Goal: Communication & Community: Answer question/provide support

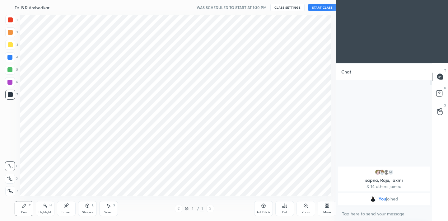
scroll to position [30916, 30786]
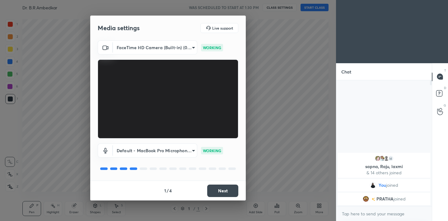
click at [235, 192] on button "Next" at bounding box center [222, 190] width 31 height 12
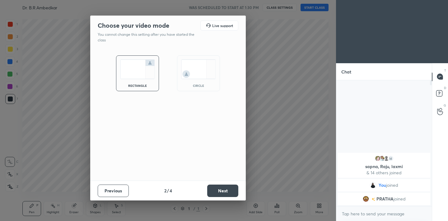
click at [235, 192] on button "Next" at bounding box center [222, 190] width 31 height 12
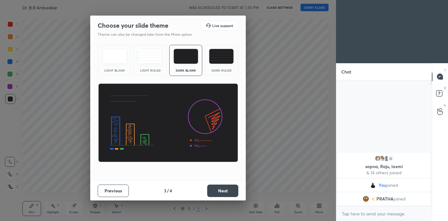
click at [235, 192] on button "Next" at bounding box center [222, 190] width 31 height 12
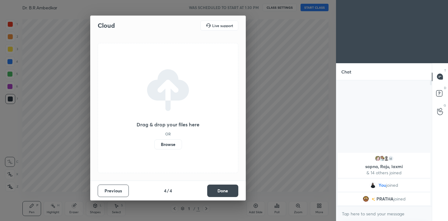
click at [235, 192] on button "Done" at bounding box center [222, 190] width 31 height 12
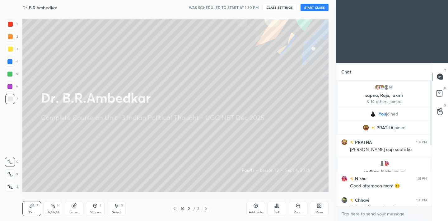
click at [313, 8] on button "START CLASS" at bounding box center [314, 7] width 28 height 7
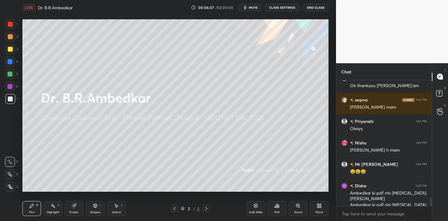
scroll to position [1762, 0]
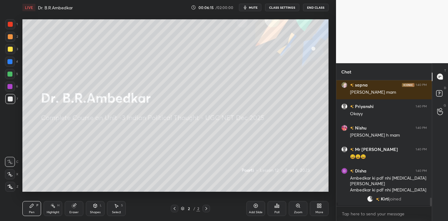
click at [252, 9] on span "mute" at bounding box center [253, 7] width 9 height 4
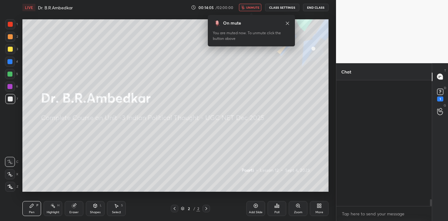
scroll to position [2207, 0]
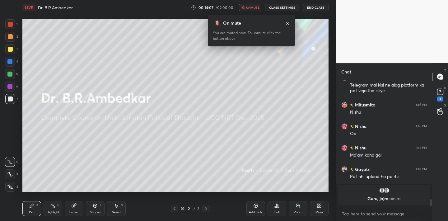
click at [250, 8] on span "unmute" at bounding box center [252, 7] width 13 height 4
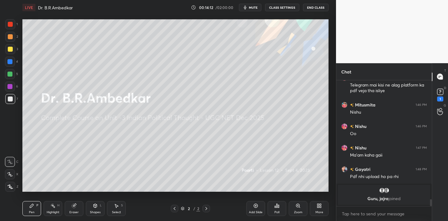
click at [321, 211] on div "More" at bounding box center [319, 212] width 8 height 3
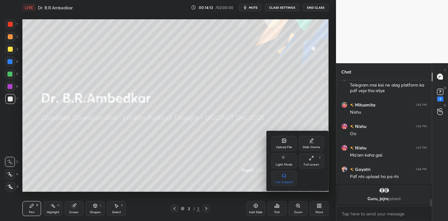
click at [285, 137] on div "Upload File" at bounding box center [283, 143] width 25 height 15
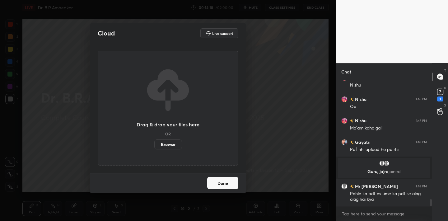
scroll to position [2243, 0]
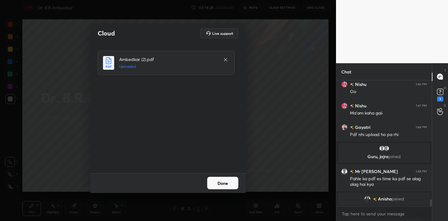
click at [264, 97] on div "Cloud Live support Ambedkar (2).pdf Uploaded Done" at bounding box center [168, 110] width 336 height 221
click at [225, 61] on icon at bounding box center [225, 59] width 5 height 5
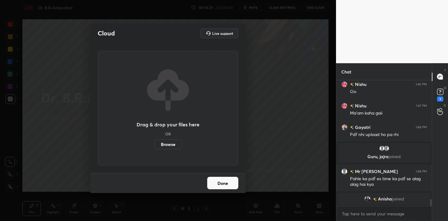
click at [225, 61] on div "Drag & drop your files here OR Browse" at bounding box center [168, 108] width 141 height 115
click at [224, 184] on button "Done" at bounding box center [222, 183] width 31 height 12
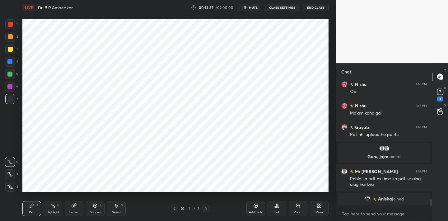
click at [12, 185] on icon at bounding box center [10, 186] width 6 height 4
click at [10, 28] on div at bounding box center [10, 24] width 10 height 10
click at [11, 187] on icon at bounding box center [10, 187] width 5 height 4
click at [12, 96] on div at bounding box center [10, 99] width 10 height 10
click at [10, 26] on div at bounding box center [10, 24] width 5 height 5
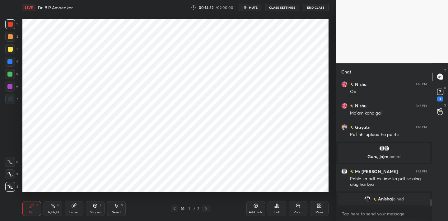
click at [12, 187] on icon at bounding box center [10, 186] width 6 height 4
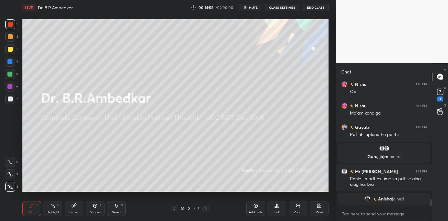
click at [317, 204] on icon at bounding box center [319, 205] width 5 height 5
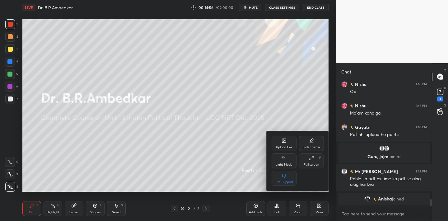
click at [280, 139] on div "Upload File" at bounding box center [283, 143] width 25 height 15
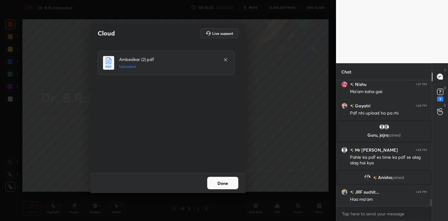
scroll to position [2193, 0]
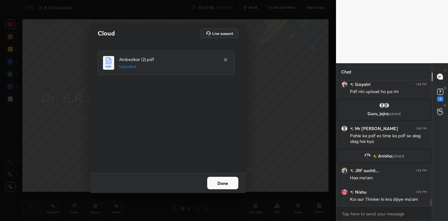
click at [229, 180] on button "Done" at bounding box center [222, 183] width 31 height 12
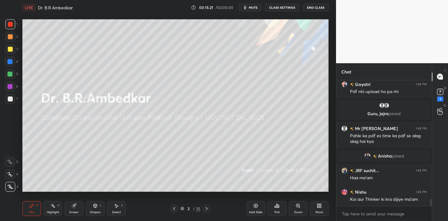
scroll to position [2214, 0]
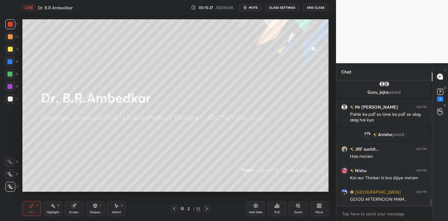
click at [278, 204] on icon at bounding box center [276, 205] width 5 height 5
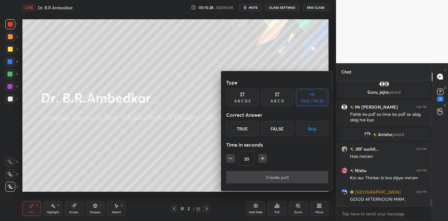
click at [246, 127] on div "True" at bounding box center [242, 128] width 32 height 15
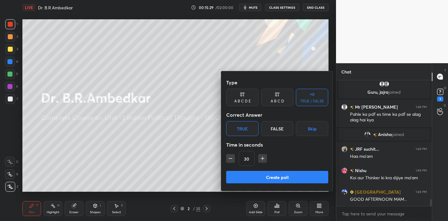
scroll to position [2236, 0]
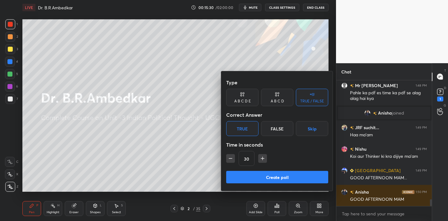
click at [269, 182] on button "Create poll" at bounding box center [277, 177] width 102 height 12
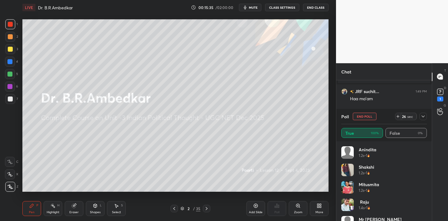
scroll to position [2289, 0]
click at [423, 114] on icon at bounding box center [422, 116] width 5 height 5
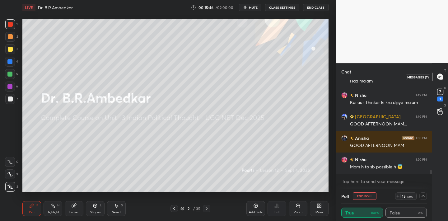
click at [439, 77] on icon at bounding box center [440, 77] width 6 height 6
click at [422, 194] on icon at bounding box center [422, 195] width 5 height 5
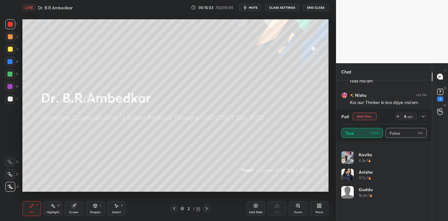
scroll to position [128, 0]
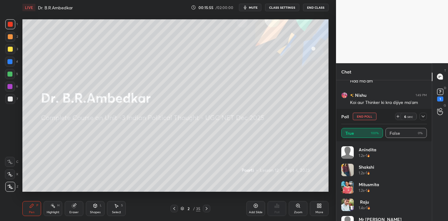
click at [367, 121] on div "Poll End Poll 6 sec" at bounding box center [384, 116] width 86 height 15
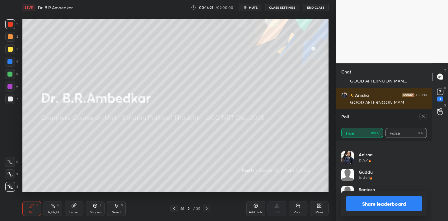
click at [421, 118] on icon at bounding box center [422, 116] width 5 height 5
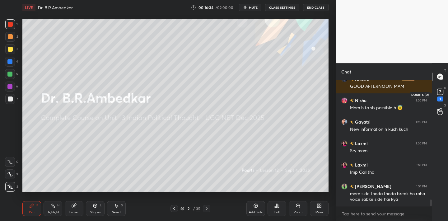
click at [439, 93] on rect at bounding box center [440, 92] width 6 height 6
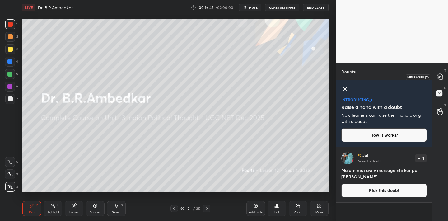
click at [438, 77] on icon at bounding box center [440, 77] width 6 height 6
type textarea "x"
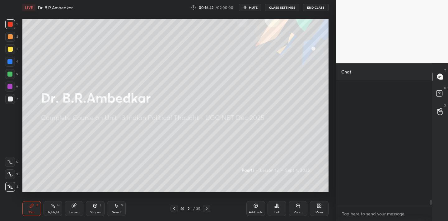
scroll to position [2433, 0]
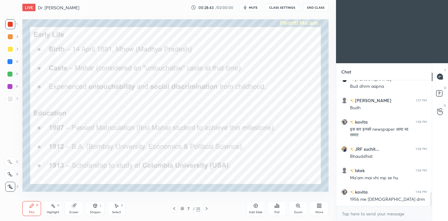
scroll to position [1017, 0]
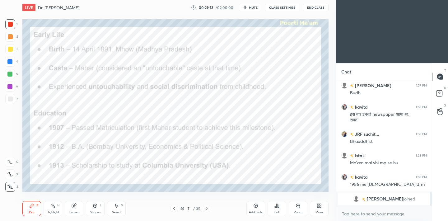
click at [251, 8] on span "mute" at bounding box center [253, 7] width 9 height 4
click at [250, 8] on span "unmute" at bounding box center [252, 7] width 13 height 4
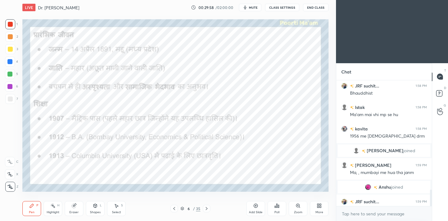
scroll to position [834, 0]
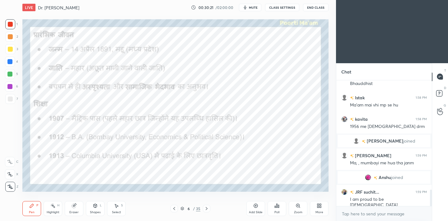
click at [249, 5] on button "mute" at bounding box center [250, 7] width 22 height 7
click at [249, 5] on span "unmute" at bounding box center [252, 7] width 13 height 4
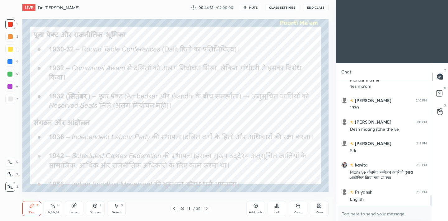
scroll to position [1341, 0]
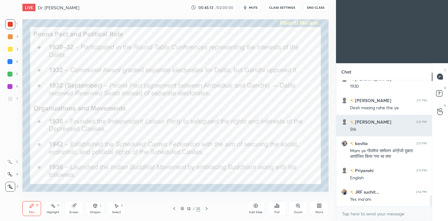
click at [339, 127] on div "1 2 3 4 5 6 7 C X Z C X Z E E Erase all H H LIVE Dr. [PERSON_NAME] 00:45:13 / 0…" at bounding box center [224, 110] width 448 height 221
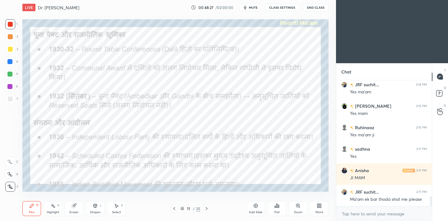
scroll to position [1470, 0]
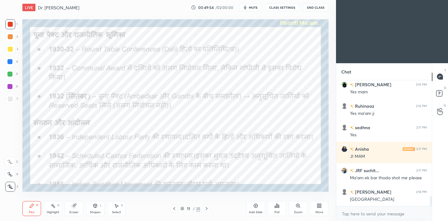
click at [73, 215] on div "Eraser" at bounding box center [74, 208] width 19 height 15
click at [14, 188] on span "Erase all" at bounding box center [9, 186] width 9 height 4
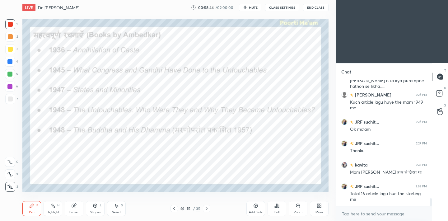
scroll to position [1929, 0]
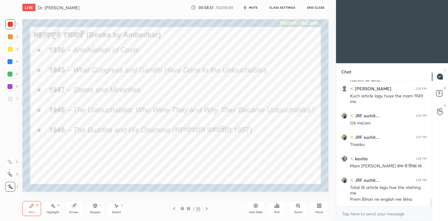
click at [0, 183] on div "1 2 3 4 5 6 7 C X Z C X Z E E Erase all H H LIVE Dr. [PERSON_NAME] 00:58:51 / 0…" at bounding box center [165, 110] width 331 height 221
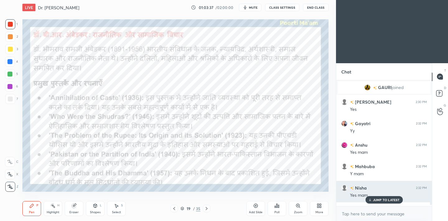
scroll to position [1814, 0]
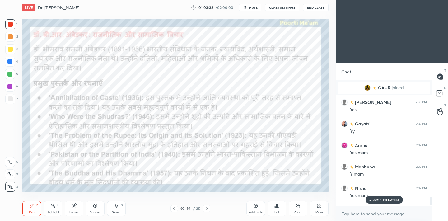
click at [273, 209] on div "Poll" at bounding box center [276, 208] width 19 height 15
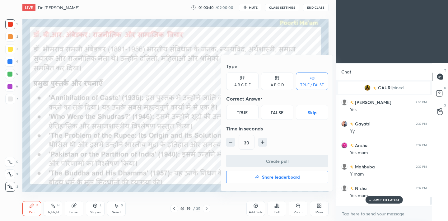
click at [242, 113] on div "True" at bounding box center [242, 112] width 32 height 15
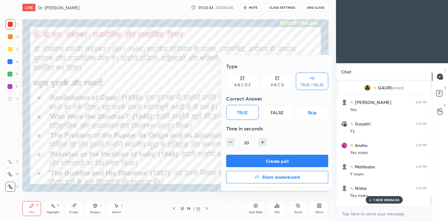
click at [270, 157] on button "Create poll" at bounding box center [277, 161] width 102 height 12
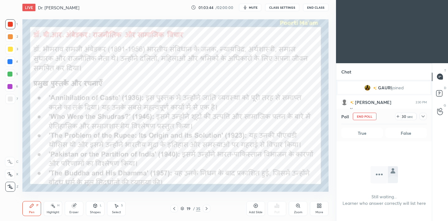
scroll to position [39, 94]
click at [422, 113] on div at bounding box center [422, 116] width 7 height 7
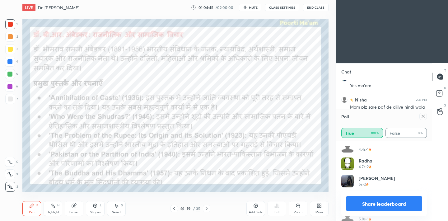
scroll to position [459, 0]
click at [422, 118] on icon at bounding box center [422, 116] width 5 height 5
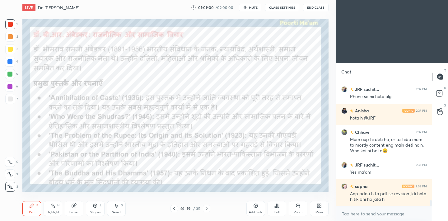
scroll to position [2584, 0]
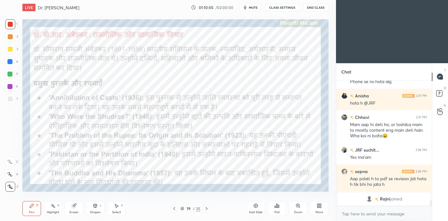
click at [253, 6] on span "mute" at bounding box center [253, 7] width 9 height 4
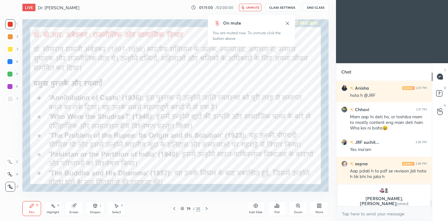
click at [257, 6] on span "unmute" at bounding box center [252, 7] width 13 height 4
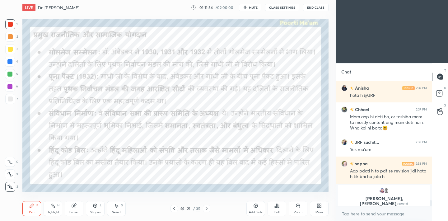
click at [7, 189] on div at bounding box center [10, 187] width 10 height 10
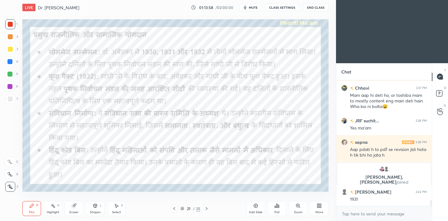
scroll to position [2536, 0]
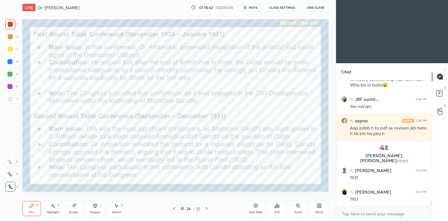
click at [0, 153] on div "1 2 3 4 5 6 7 C X Z C X Z E E Erase all H H LIVE Dr. [PERSON_NAME] 01:18:42 / 0…" at bounding box center [165, 110] width 331 height 221
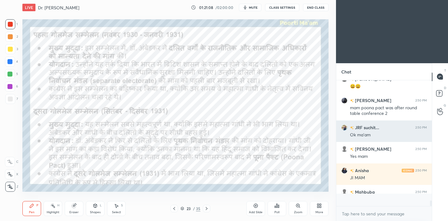
scroll to position [2671, 0]
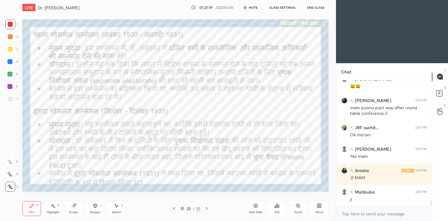
click at [259, 7] on button "mute" at bounding box center [250, 7] width 22 height 7
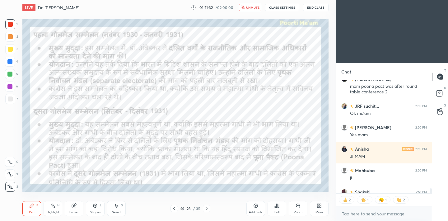
scroll to position [111, 94]
click at [252, 10] on button "unmute" at bounding box center [250, 7] width 22 height 7
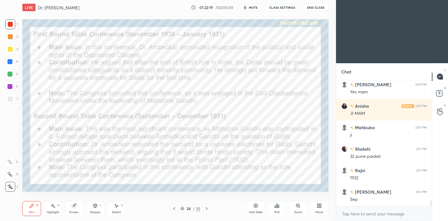
scroll to position [2756, 0]
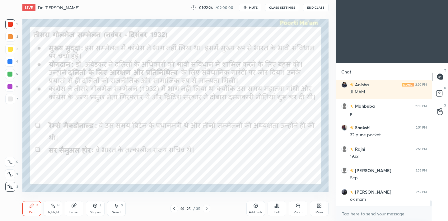
click at [122, 19] on div "Setting up your live class Poll for secs No correct answer Start poll" at bounding box center [175, 105] width 311 height 181
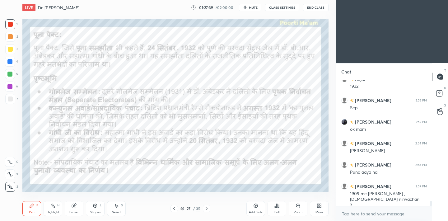
scroll to position [2833, 0]
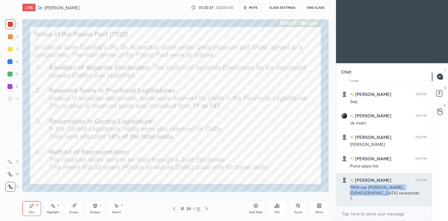
drag, startPoint x: 350, startPoint y: 186, endPoint x: 370, endPoint y: 191, distance: 21.0
click at [370, 191] on div "1909 me [PERSON_NAME] ,[DEMOGRAPHIC_DATA] nirwachan" at bounding box center [388, 190] width 77 height 12
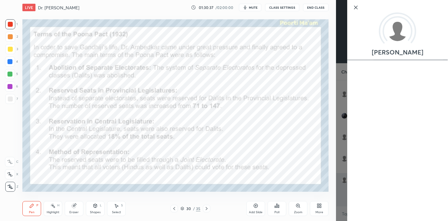
copy div "1909 me [PERSON_NAME] ,[DEMOGRAPHIC_DATA] nirwachan"
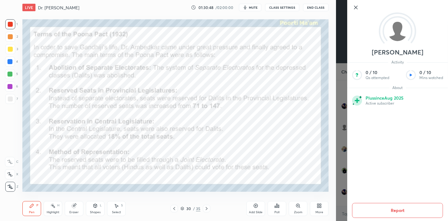
scroll to position [2961, 0]
click at [358, 9] on icon at bounding box center [355, 7] width 7 height 7
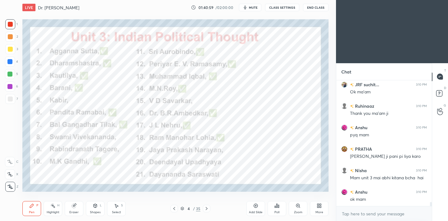
scroll to position [3927, 0]
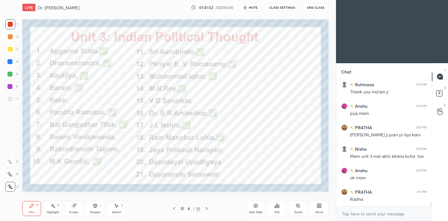
click at [277, 208] on icon at bounding box center [276, 205] width 5 height 5
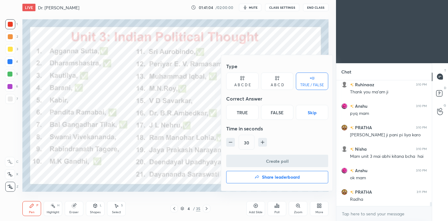
click at [237, 116] on div "True" at bounding box center [242, 112] width 32 height 15
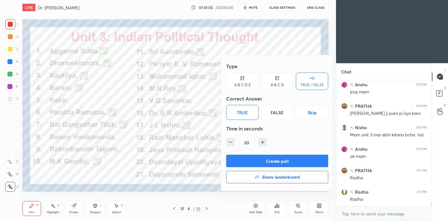
scroll to position [3970, 0]
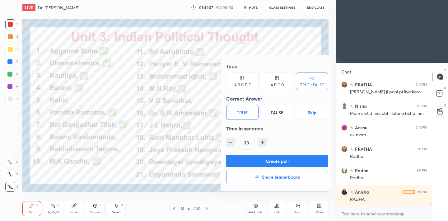
click at [258, 160] on button "Create poll" at bounding box center [277, 161] width 102 height 12
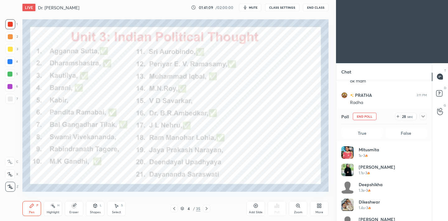
scroll to position [2, 2]
click at [423, 115] on icon at bounding box center [422, 116] width 5 height 5
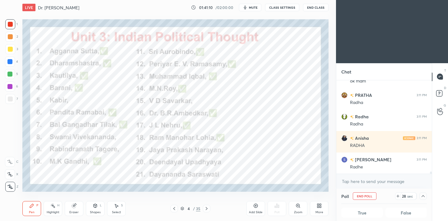
scroll to position [0, 2]
click at [423, 195] on icon at bounding box center [422, 196] width 3 height 2
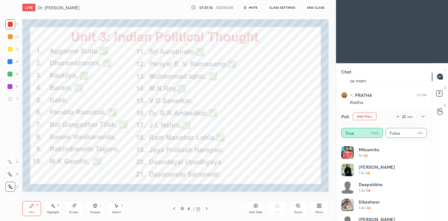
scroll to position [4045, 0]
click at [420, 115] on icon at bounding box center [422, 116] width 5 height 5
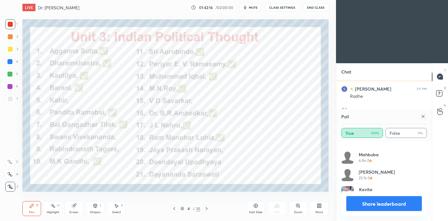
scroll to position [2, 2]
click at [424, 119] on div at bounding box center [422, 116] width 7 height 7
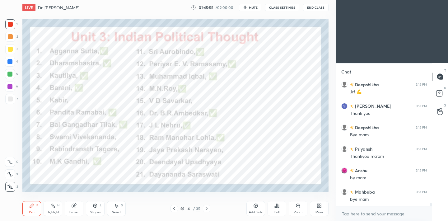
scroll to position [5170, 0]
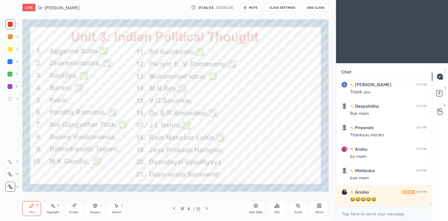
click at [321, 7] on button "End Class" at bounding box center [315, 7] width 25 height 7
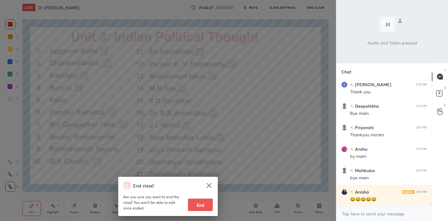
click at [205, 200] on button "End" at bounding box center [200, 204] width 25 height 12
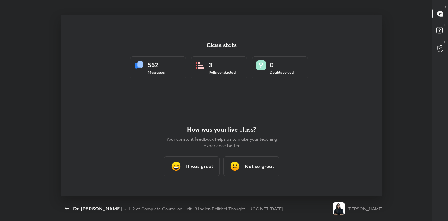
scroll to position [30916, 30654]
type textarea "x"
